Goal: Transaction & Acquisition: Download file/media

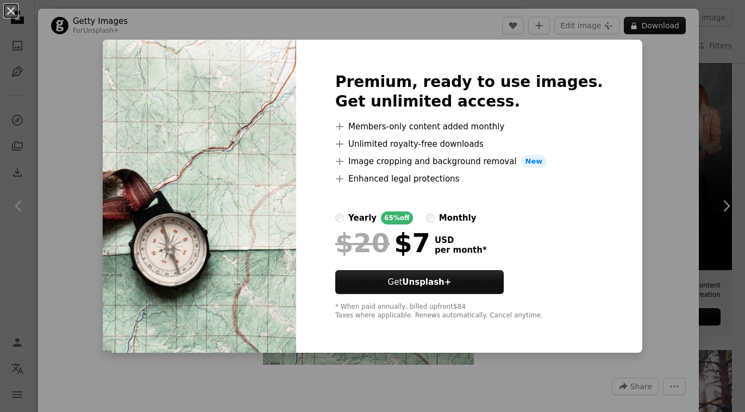
scroll to position [3036, 0]
click at [634, 109] on div "An X shape Premium, ready to use images. Get unlimited access. A plus sign Memb…" at bounding box center [372, 206] width 745 height 412
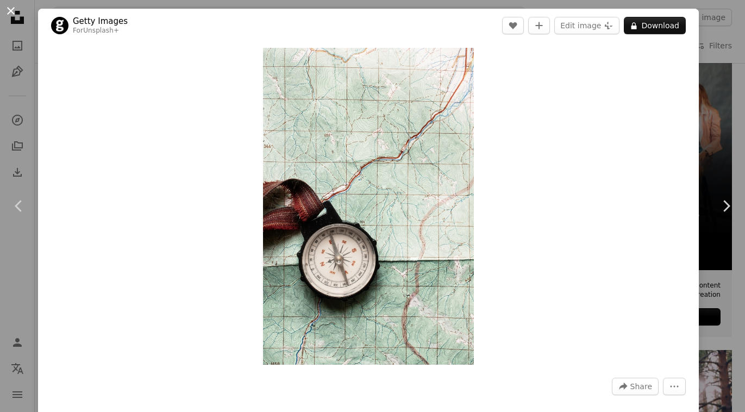
click at [13, 9] on button "An X shape" at bounding box center [10, 10] width 13 height 13
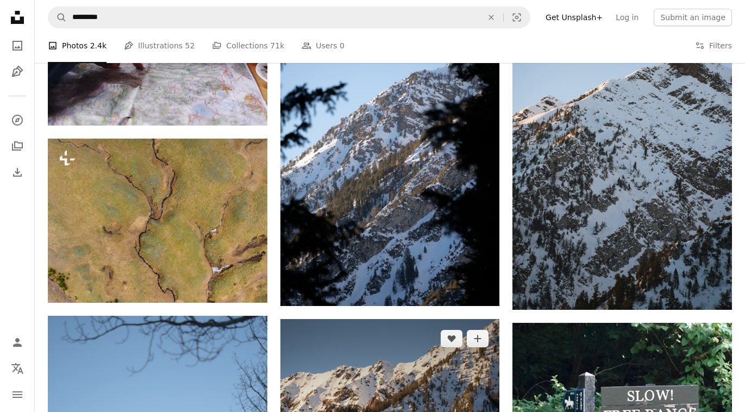
scroll to position [799, 0]
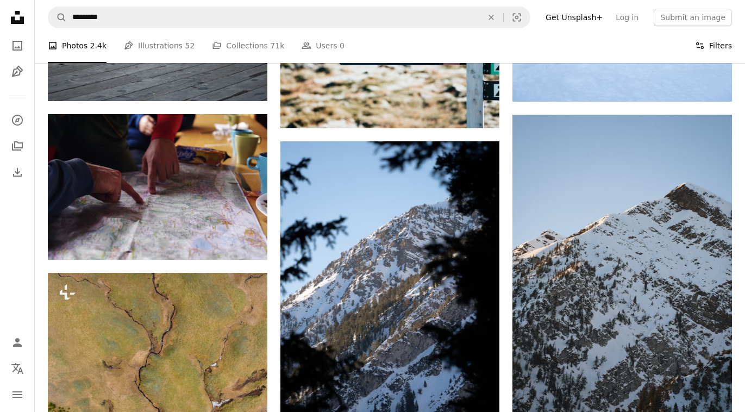
click at [714, 46] on button "Filters Filters" at bounding box center [713, 45] width 37 height 35
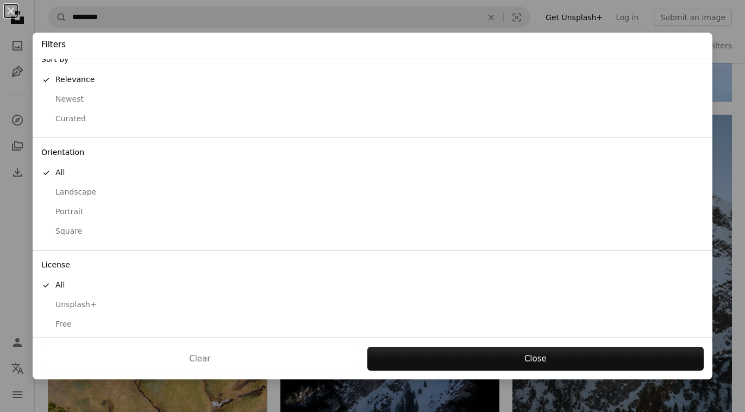
scroll to position [13, 0]
click at [60, 321] on div "Free" at bounding box center [372, 326] width 663 height 11
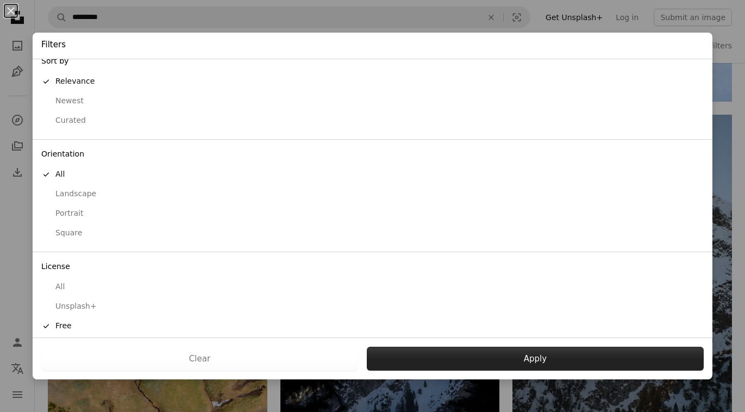
click at [489, 352] on button "Apply" at bounding box center [535, 359] width 337 height 24
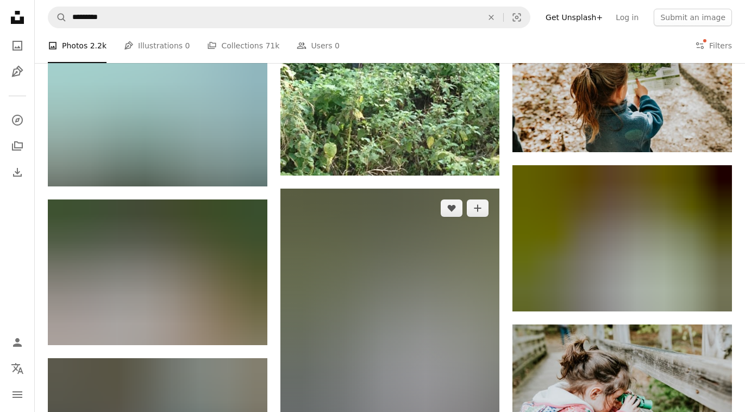
scroll to position [1251, 0]
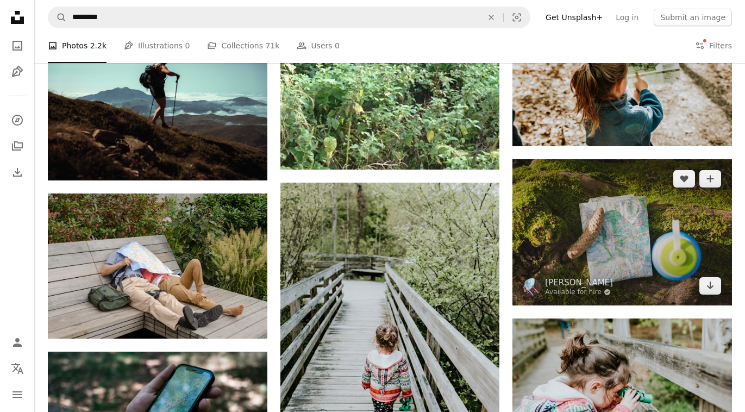
click at [627, 246] on img at bounding box center [623, 232] width 220 height 146
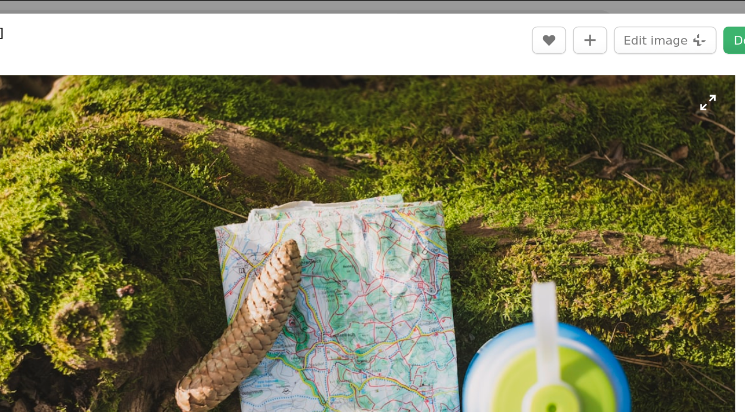
scroll to position [1157, 0]
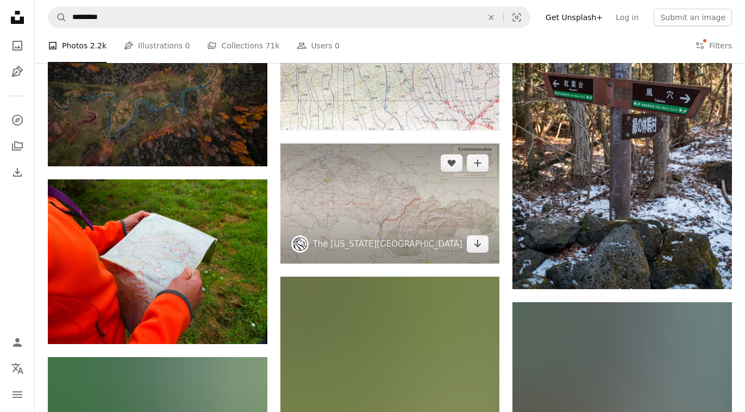
scroll to position [4880, 0]
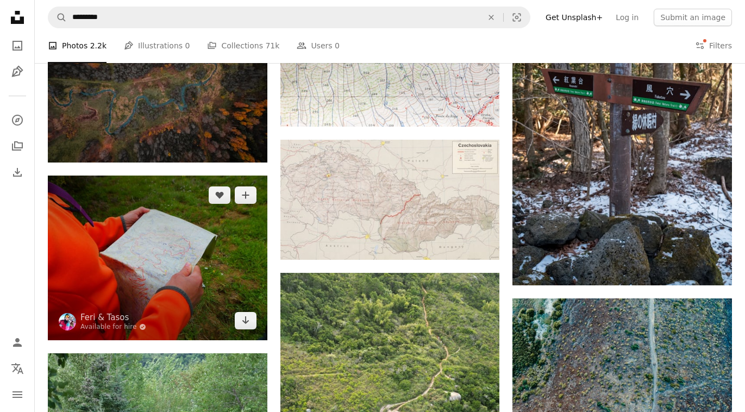
click at [167, 242] on img at bounding box center [158, 258] width 220 height 165
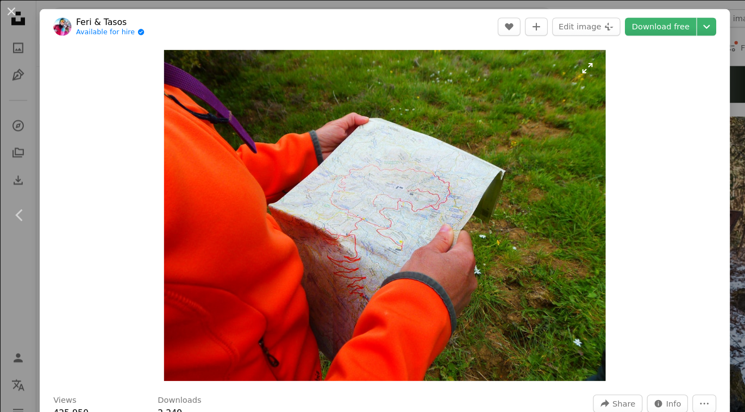
scroll to position [4751, 0]
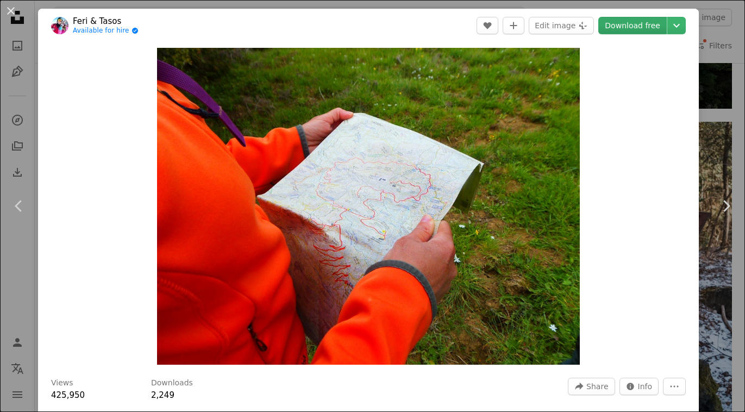
click at [652, 26] on link "Download free" at bounding box center [633, 25] width 68 height 17
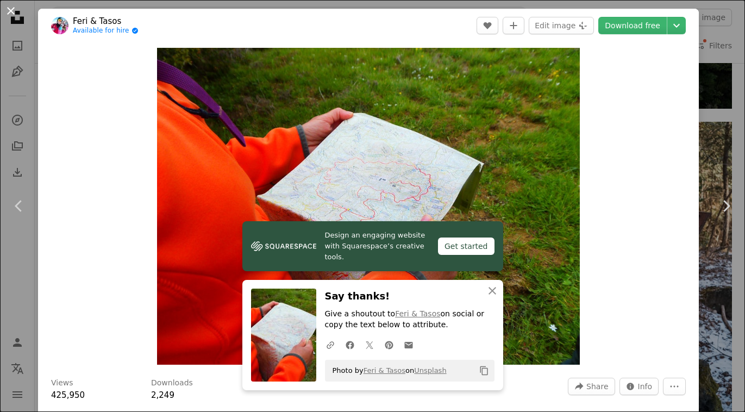
click at [9, 10] on button "An X shape" at bounding box center [10, 10] width 13 height 13
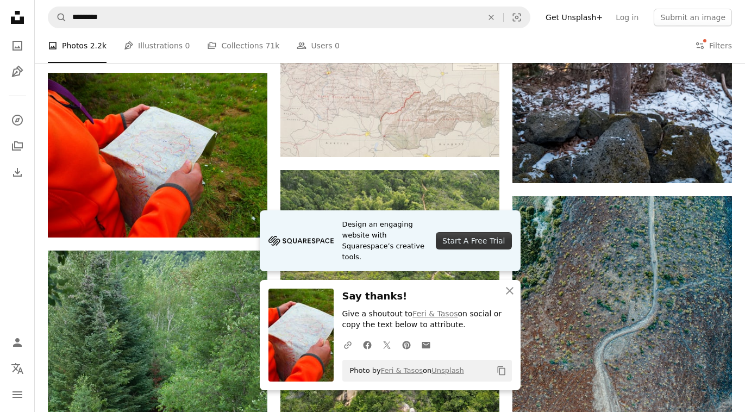
scroll to position [4984, 0]
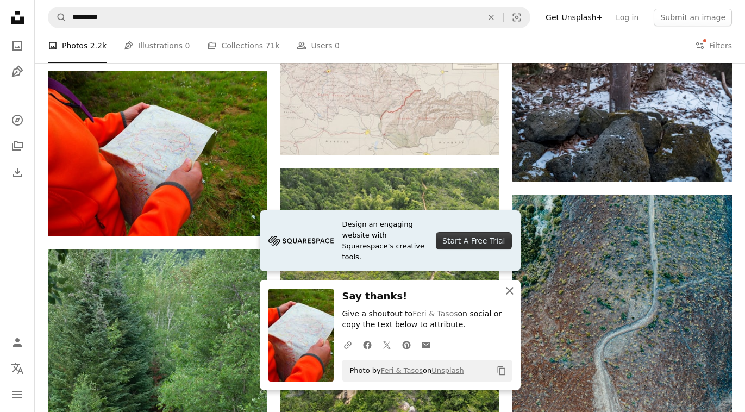
click at [509, 292] on icon "button" at bounding box center [510, 291] width 8 height 8
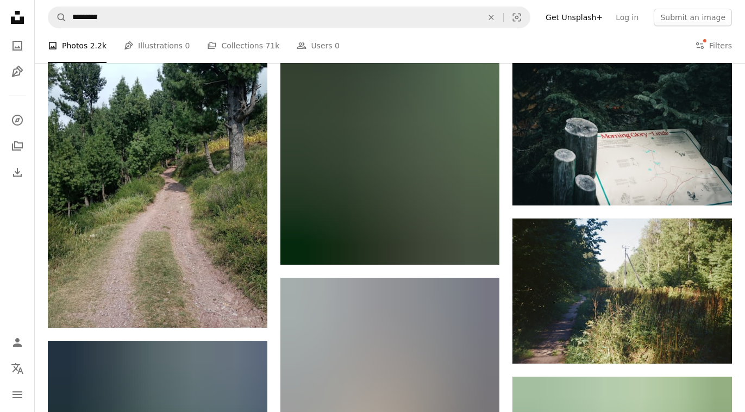
scroll to position [22616, 0]
